Goal: Information Seeking & Learning: Check status

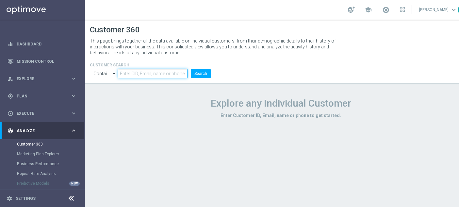
click at [168, 73] on input "text" at bounding box center [153, 73] width 70 height 9
paste input "3166693"
type input "3166693"
click at [205, 71] on button "Search" at bounding box center [201, 73] width 20 height 9
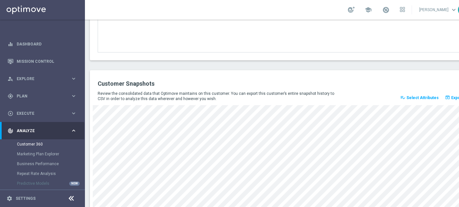
scroll to position [920, 0]
